Goal: Transaction & Acquisition: Purchase product/service

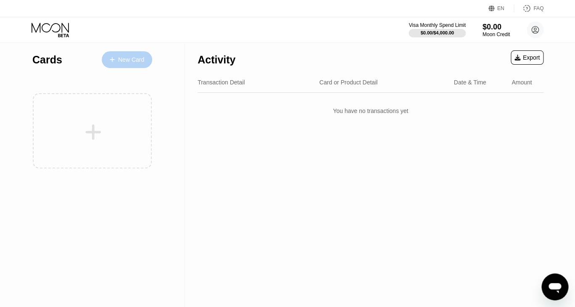
click at [121, 58] on div "New Card" at bounding box center [131, 59] width 26 height 7
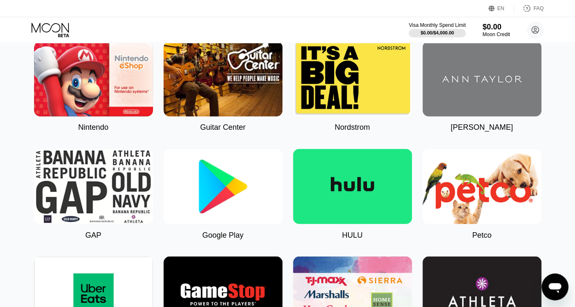
scroll to position [353, 0]
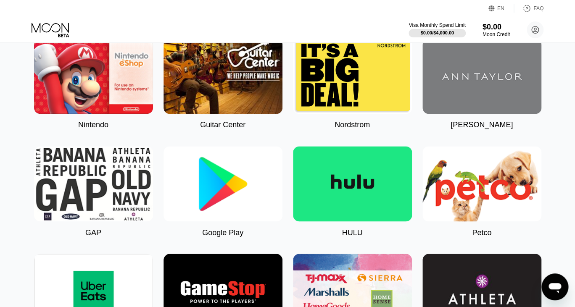
click at [215, 190] on img at bounding box center [222, 183] width 119 height 75
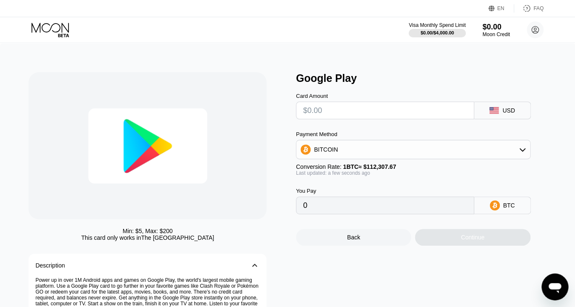
click at [329, 119] on input "text" at bounding box center [385, 110] width 164 height 17
type input "$1"
type input "0.00000891"
type input "$1"
click at [269, 122] on div "Min: $ 5 , Max: $ 200 This card only works in [GEOGRAPHIC_DATA] Description 󰅀 P…" at bounding box center [158, 225] width 259 height 307
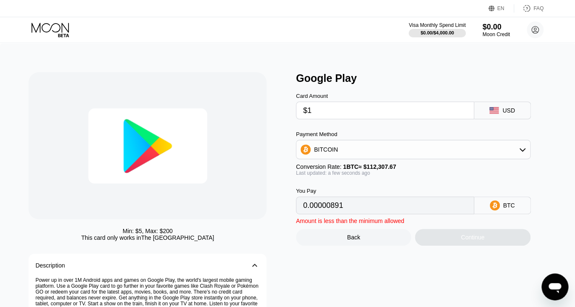
click at [332, 151] on div "BITCOIN" at bounding box center [326, 149] width 24 height 7
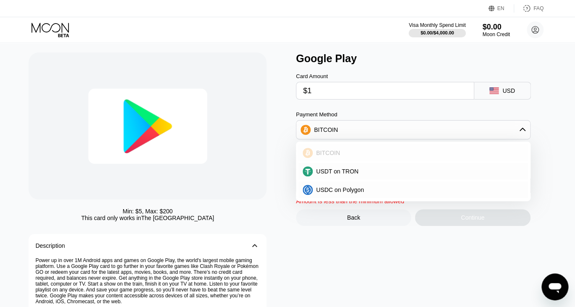
scroll to position [23, 0]
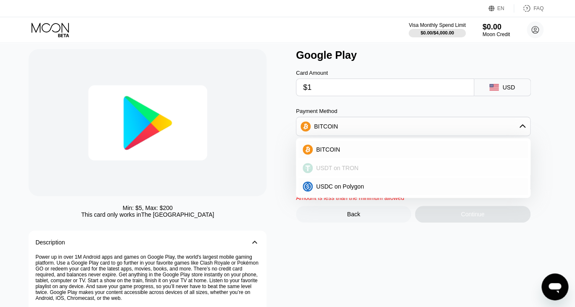
click at [345, 167] on span "USDT on TRON" at bounding box center [337, 168] width 42 height 7
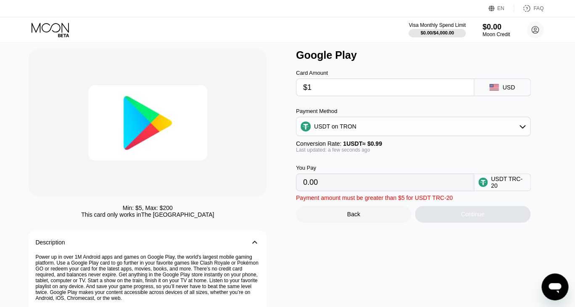
type input "1.01"
click at [335, 166] on div "You Pay 1.01 USDT TRC-20" at bounding box center [425, 172] width 259 height 38
click at [171, 207] on div "Min: $ 5 , Max: $ 200" at bounding box center [148, 208] width 50 height 7
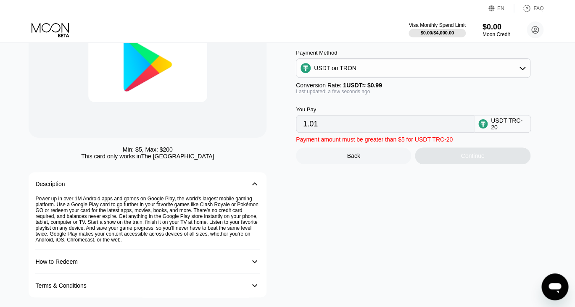
scroll to position [0, 0]
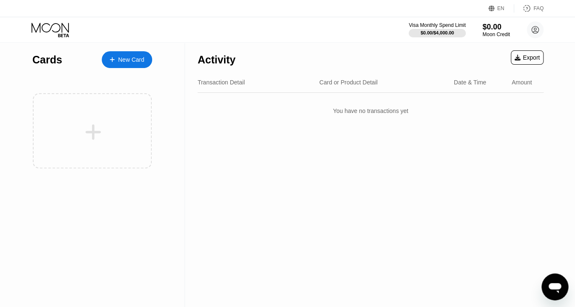
click at [128, 69] on div "Cards New Card" at bounding box center [92, 57] width 120 height 29
click at [125, 55] on div "New Card" at bounding box center [127, 59] width 50 height 17
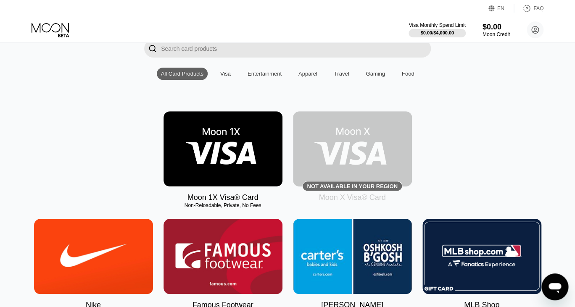
scroll to position [67, 0]
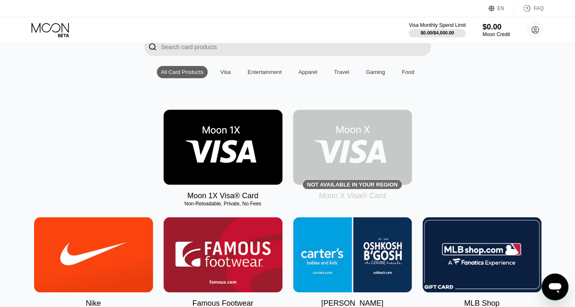
click at [228, 135] on img at bounding box center [222, 147] width 119 height 75
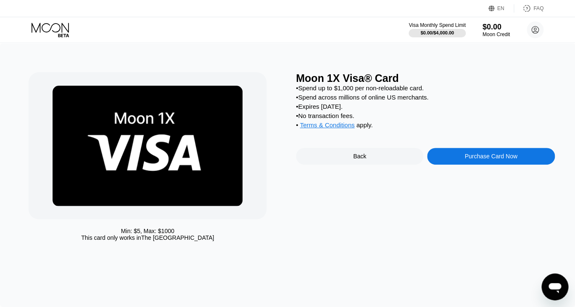
click at [490, 150] on div "Moon 1X Visa® Card • Spend up to $1,000 per non-reloadable card. • Spend across…" at bounding box center [425, 158] width 259 height 173
click at [487, 165] on div "Purchase Card Now" at bounding box center [490, 156] width 127 height 17
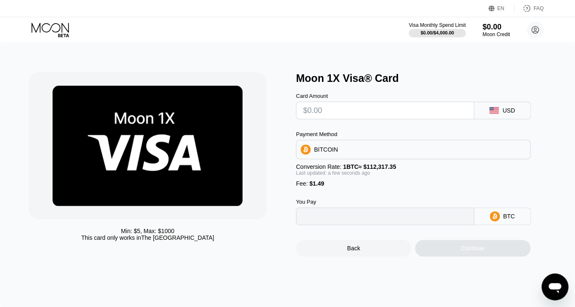
type input "0"
click at [357, 112] on input "text" at bounding box center [385, 110] width 164 height 17
click at [57, 26] on icon at bounding box center [51, 30] width 39 height 15
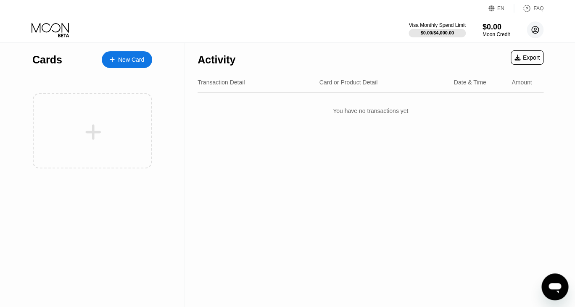
click at [533, 25] on circle at bounding box center [535, 29] width 17 height 17
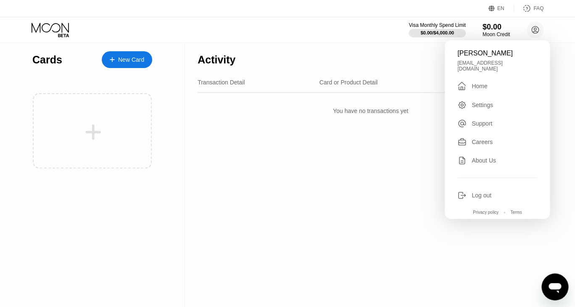
click at [483, 103] on div "Settings" at bounding box center [482, 105] width 21 height 7
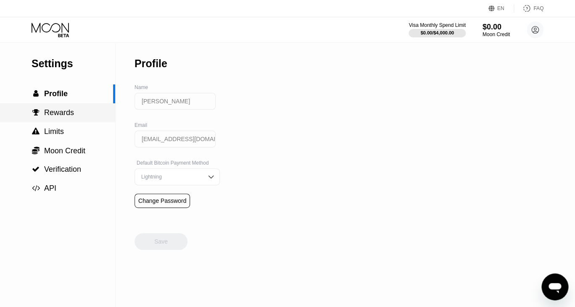
click at [74, 120] on div " Rewards" at bounding box center [57, 112] width 115 height 19
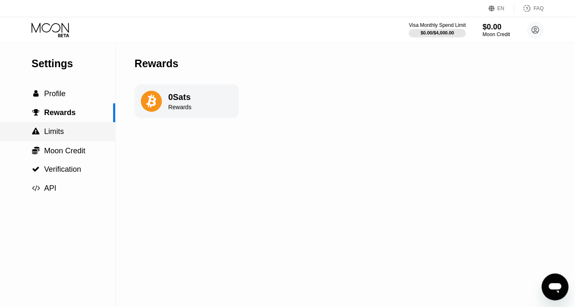
click at [62, 136] on span "Limits" at bounding box center [54, 131] width 20 height 8
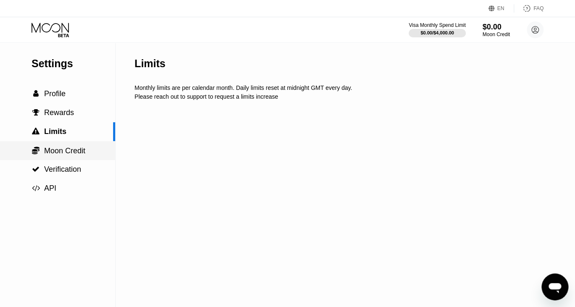
click at [69, 152] on span "Moon Credit" at bounding box center [64, 151] width 41 height 8
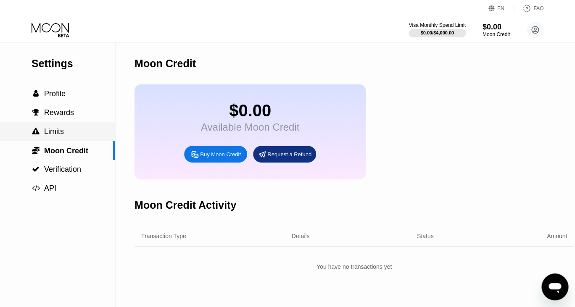
click at [58, 131] on span "Limits" at bounding box center [54, 131] width 20 height 8
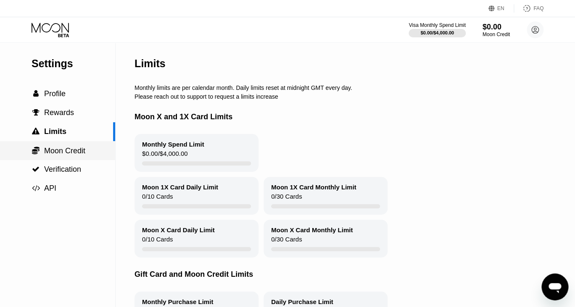
click at [59, 148] on span "Moon Credit" at bounding box center [64, 151] width 41 height 8
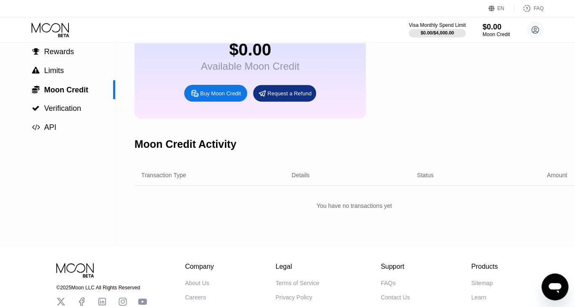
scroll to position [43, 0]
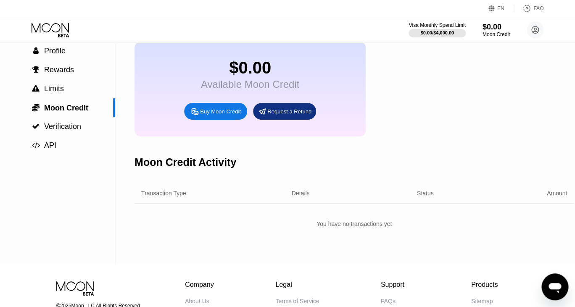
click at [222, 118] on div "Buy Moon Credit" at bounding box center [215, 111] width 63 height 17
type input "0"
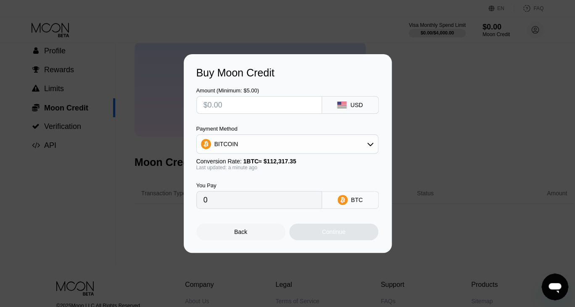
click at [247, 103] on input "text" at bounding box center [258, 105] width 111 height 17
type input "$6"
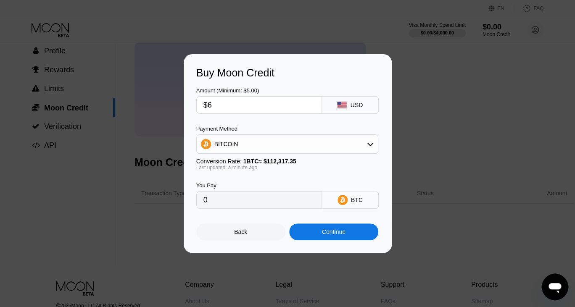
type input "0.00005343"
type input "$5"
type input "0.00004452"
type input "$5"
click at [274, 146] on div "BITCOIN" at bounding box center [287, 144] width 181 height 17
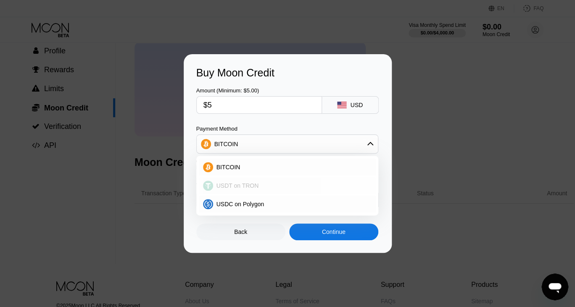
click at [253, 186] on span "USDT on TRON" at bounding box center [237, 185] width 42 height 7
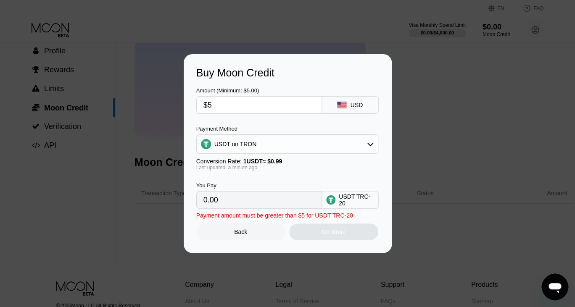
type input "5.05"
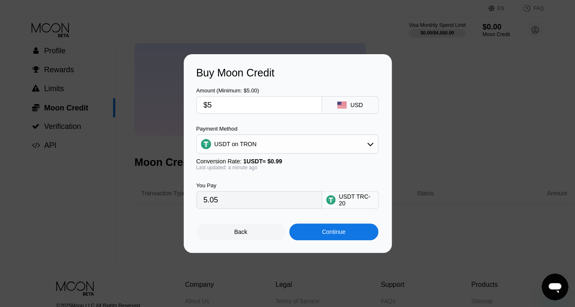
click at [267, 169] on div "Last updated: a minute ago" at bounding box center [287, 168] width 182 height 6
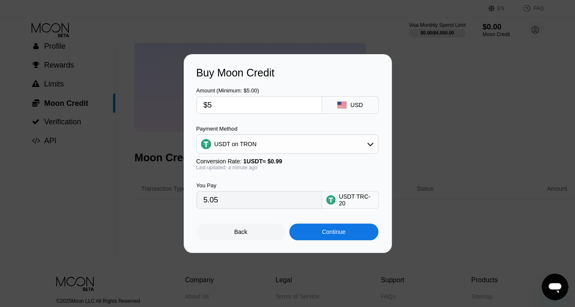
scroll to position [41, 0]
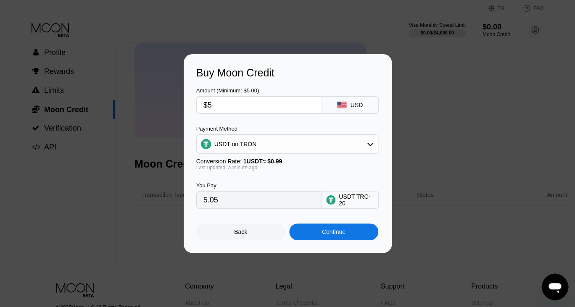
click at [323, 237] on div "Continue" at bounding box center [333, 232] width 89 height 17
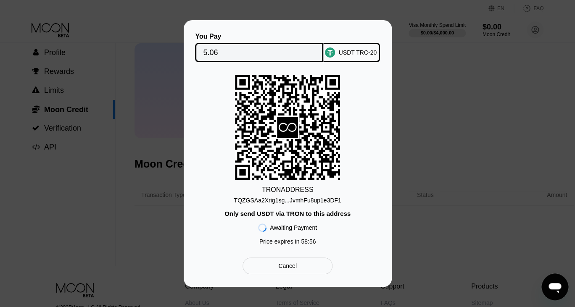
click at [292, 270] on div "Cancel" at bounding box center [287, 266] width 18 height 8
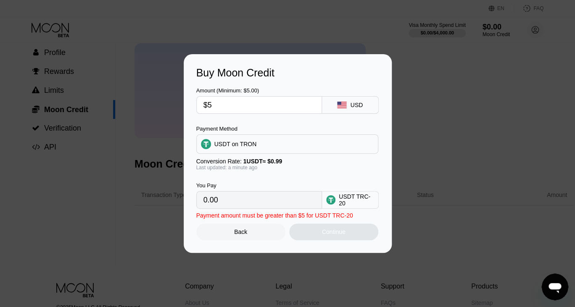
type input "5.05"
